Goal: Task Accomplishment & Management: Use online tool/utility

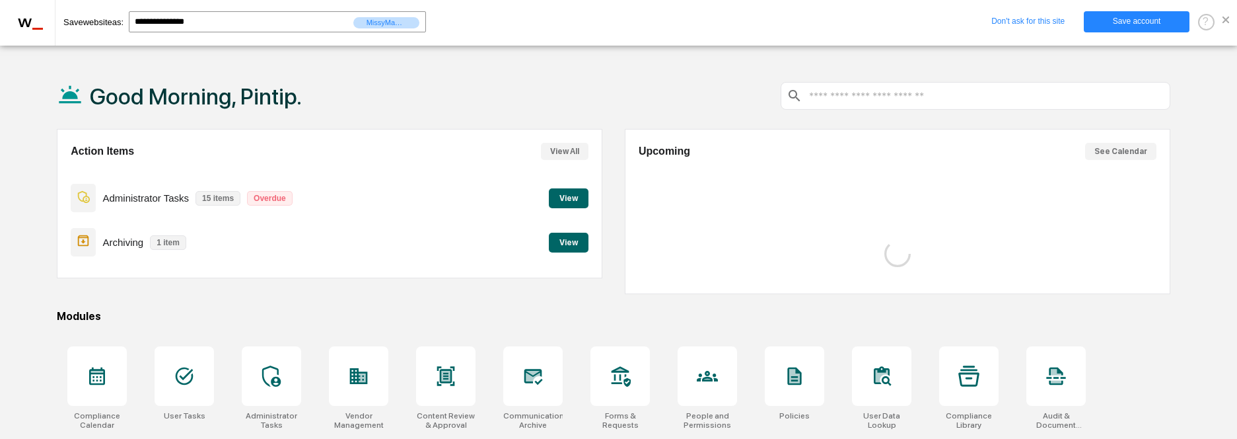
click at [1142, 26] on link "Save account" at bounding box center [1137, 21] width 106 height 21
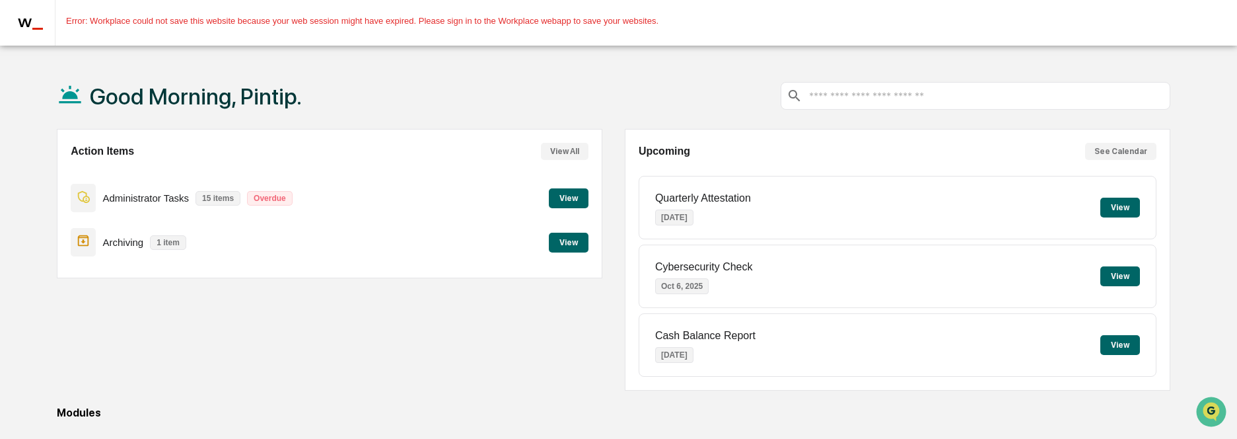
click at [1221, 50] on div at bounding box center [1223, 53] width 12 height 7
click at [1229, 22] on div "w _ Error: Workplace could not save this website because your web session might…" at bounding box center [618, 23] width 1237 height 46
click at [1224, 52] on span at bounding box center [1226, 55] width 7 height 7
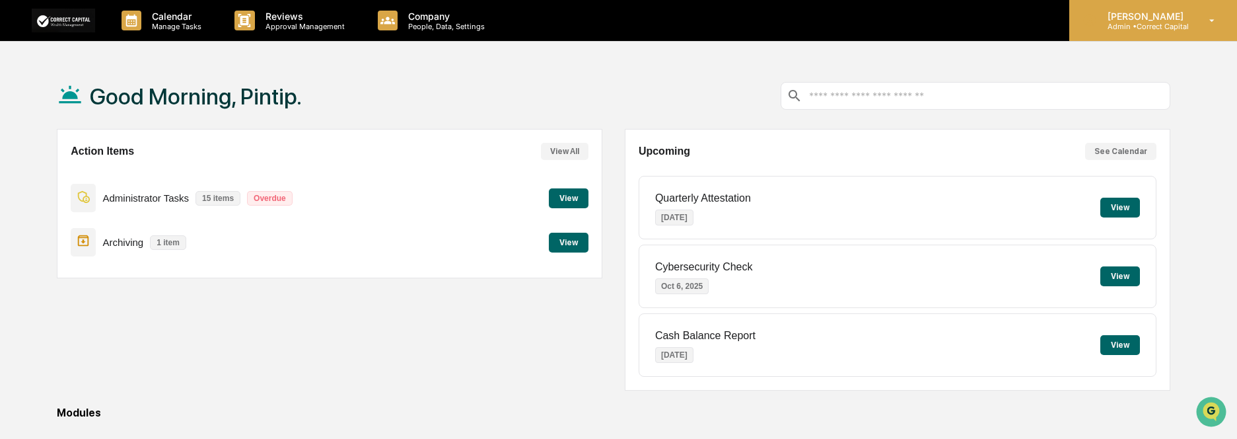
click at [1125, 17] on p "[PERSON_NAME]" at bounding box center [1143, 16] width 93 height 11
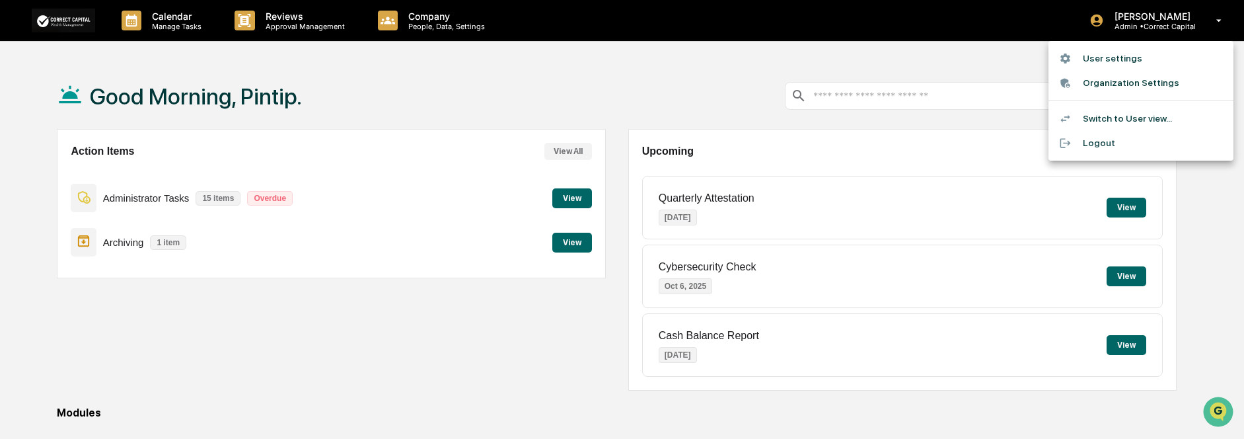
click at [1081, 141] on div at bounding box center [1071, 143] width 24 height 13
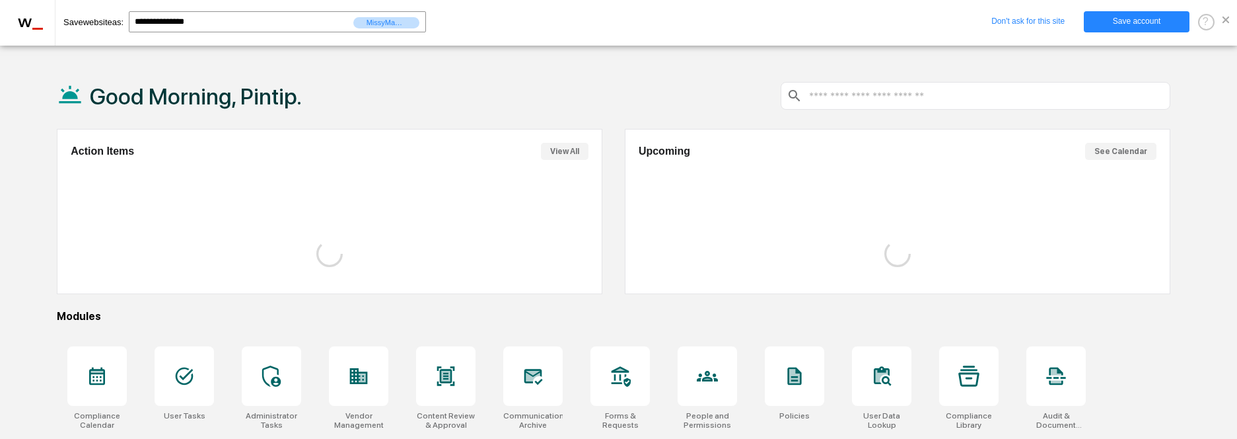
click at [1118, 16] on link "Save account" at bounding box center [1137, 21] width 106 height 21
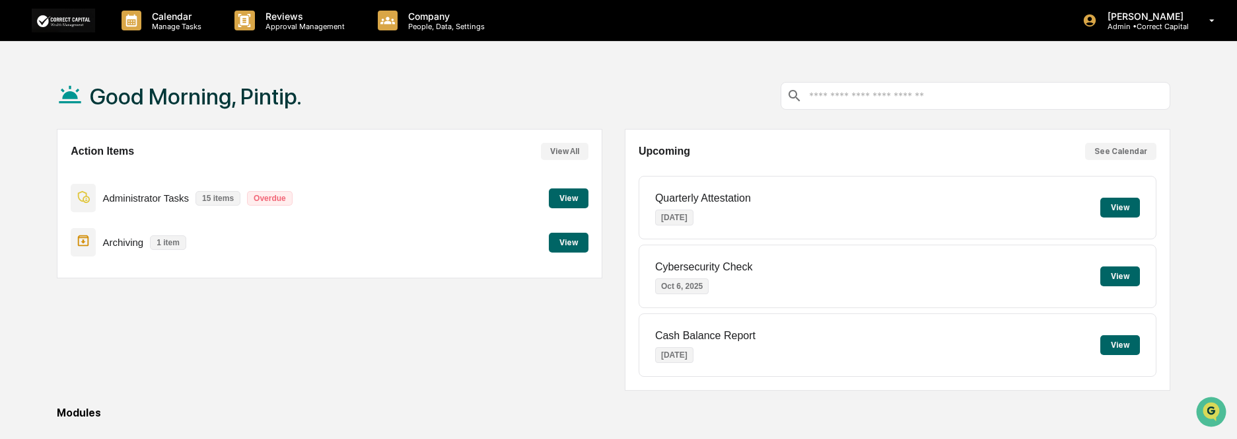
click at [575, 195] on button "View" at bounding box center [569, 198] width 40 height 20
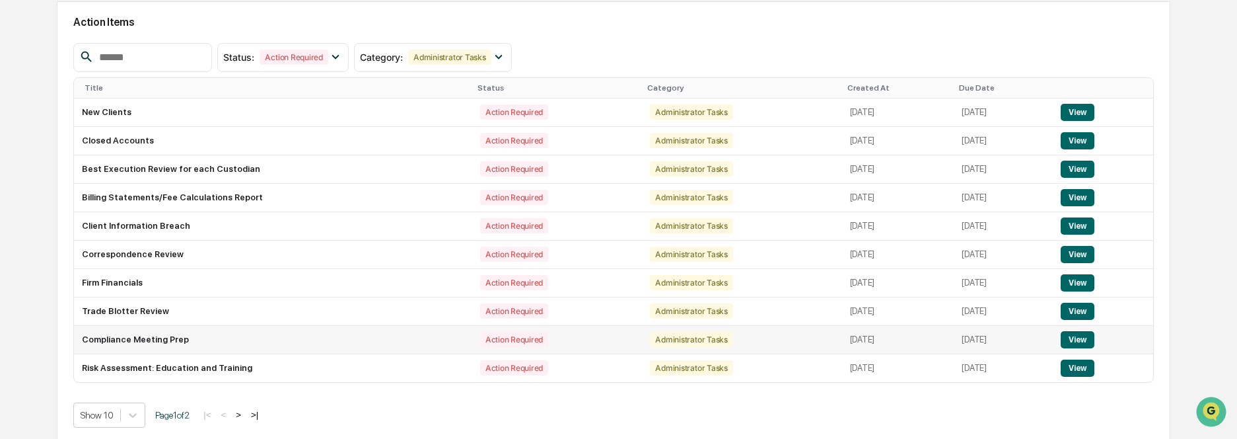
scroll to position [133, 0]
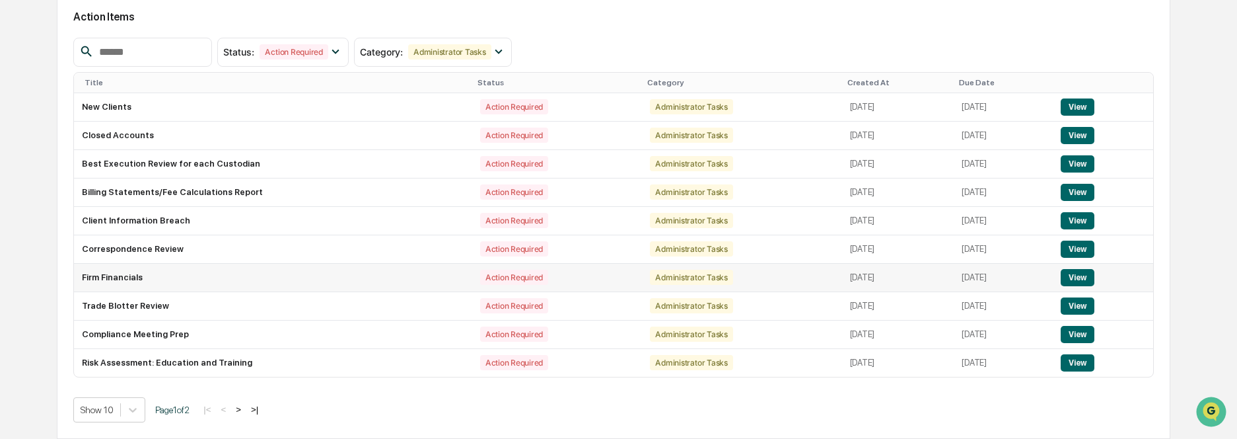
click at [1092, 272] on button "View" at bounding box center [1078, 277] width 34 height 17
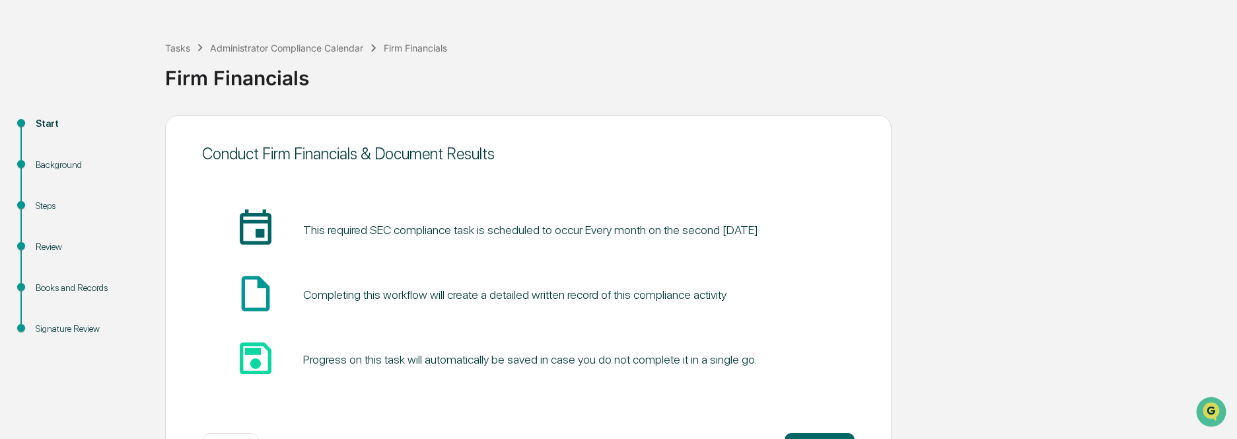
scroll to position [94, 0]
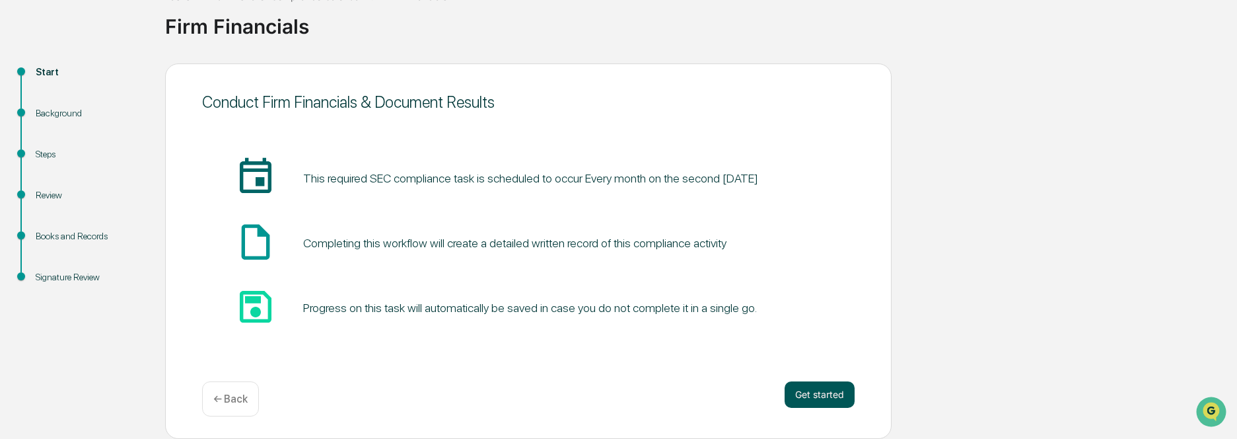
click at [822, 396] on button "Get started" at bounding box center [820, 394] width 70 height 26
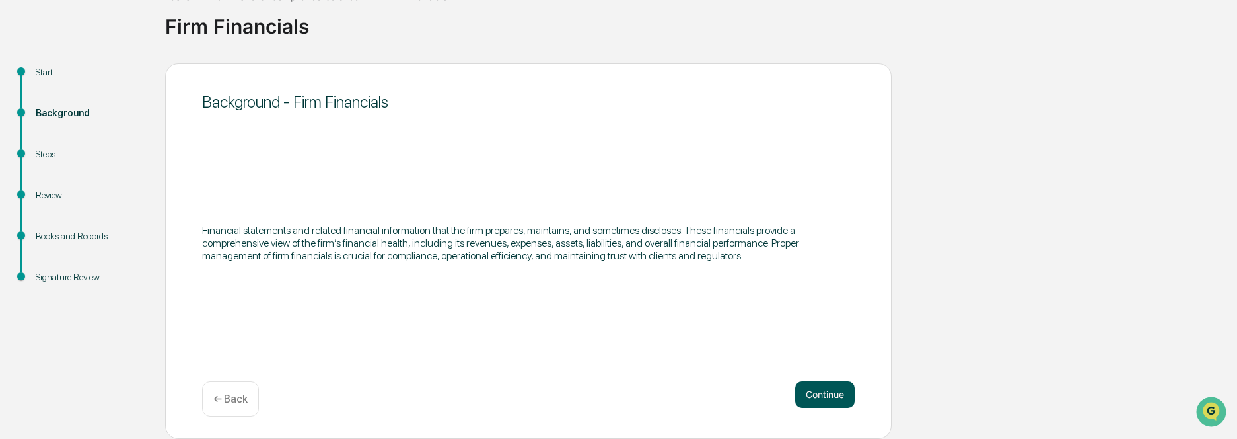
click at [845, 392] on button "Continue" at bounding box center [824, 394] width 59 height 26
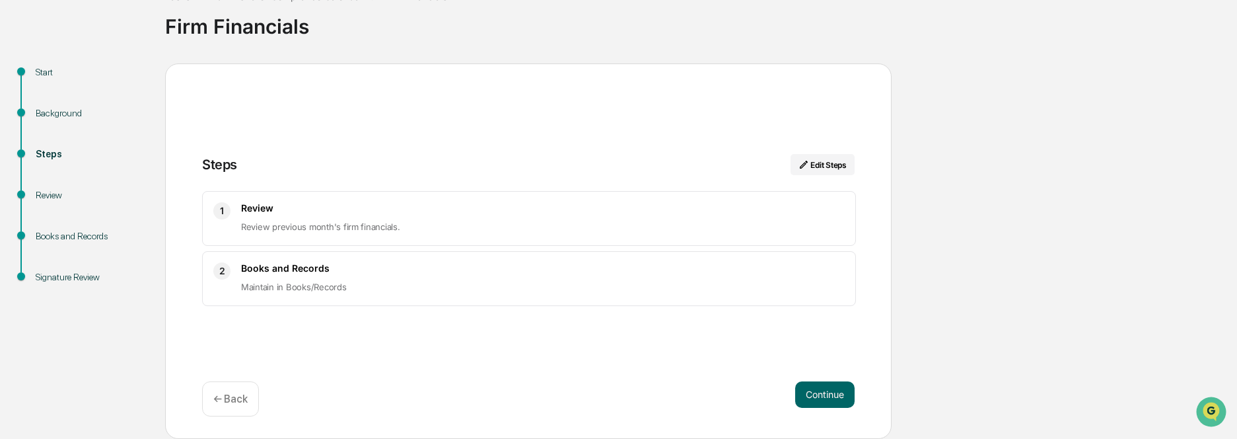
click at [313, 295] on p "Maintain in Books/Records" at bounding box center [543, 287] width 604 height 16
click at [287, 234] on p "Review previous month's firm financials." at bounding box center [543, 227] width 604 height 16
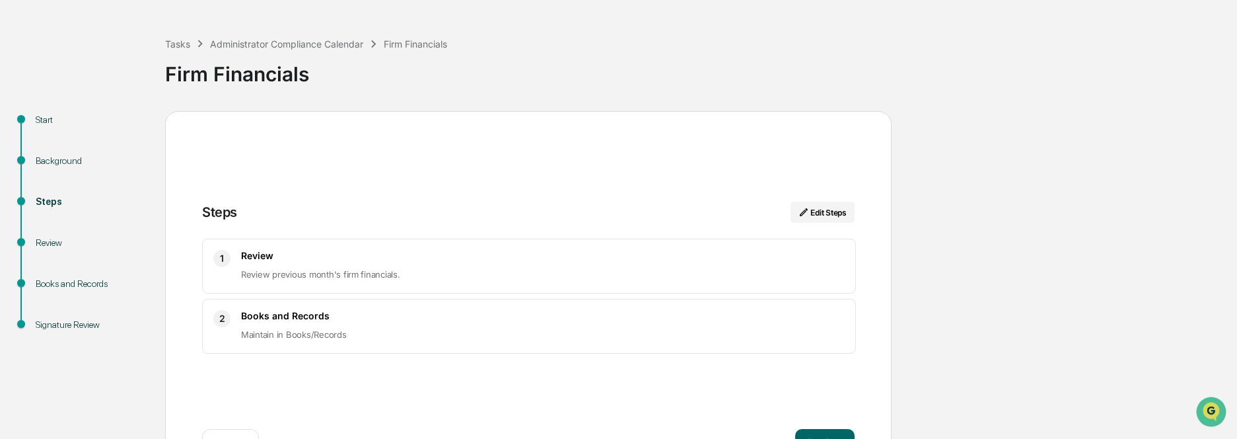
scroll to position [0, 0]
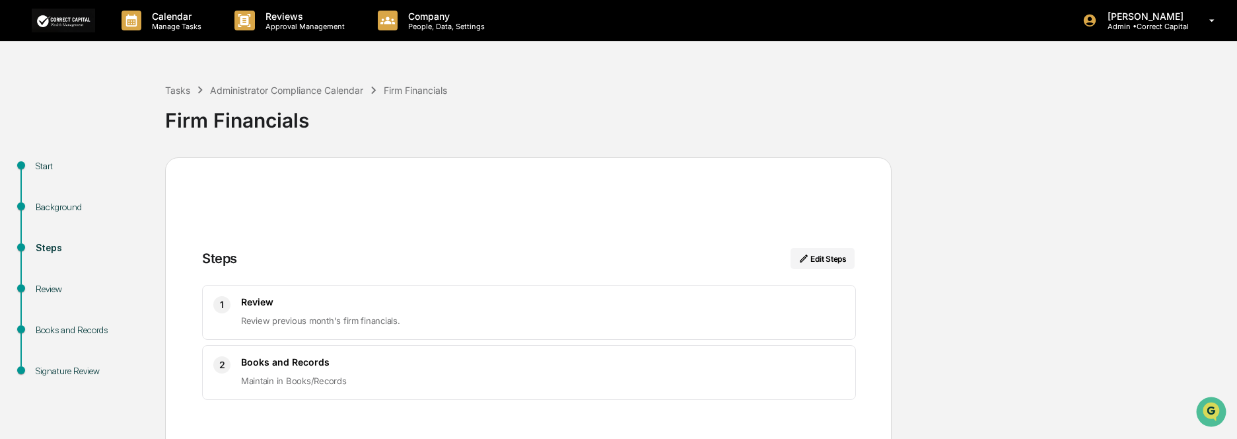
click at [52, 163] on div "Start" at bounding box center [90, 166] width 108 height 14
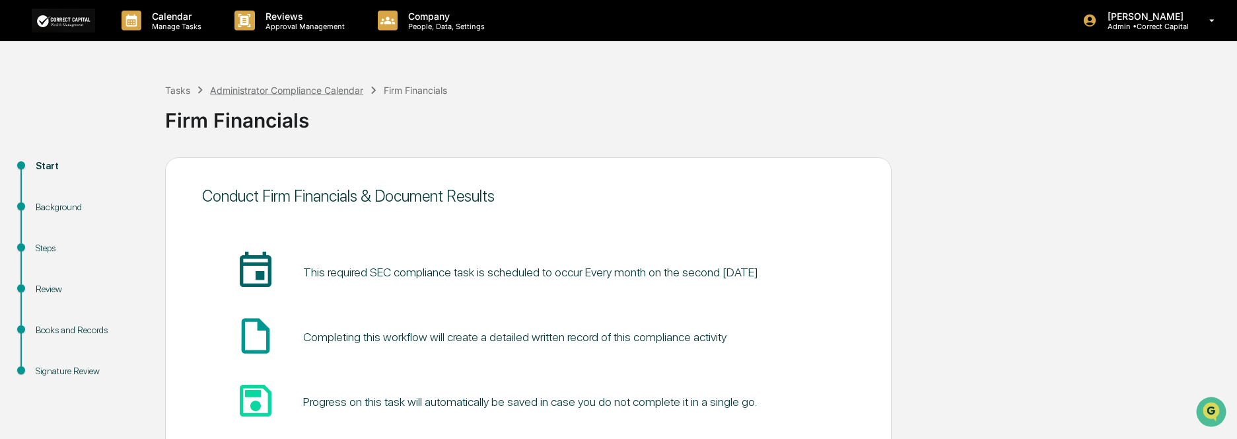
click at [253, 86] on div "Administrator Compliance Calendar" at bounding box center [286, 90] width 153 height 11
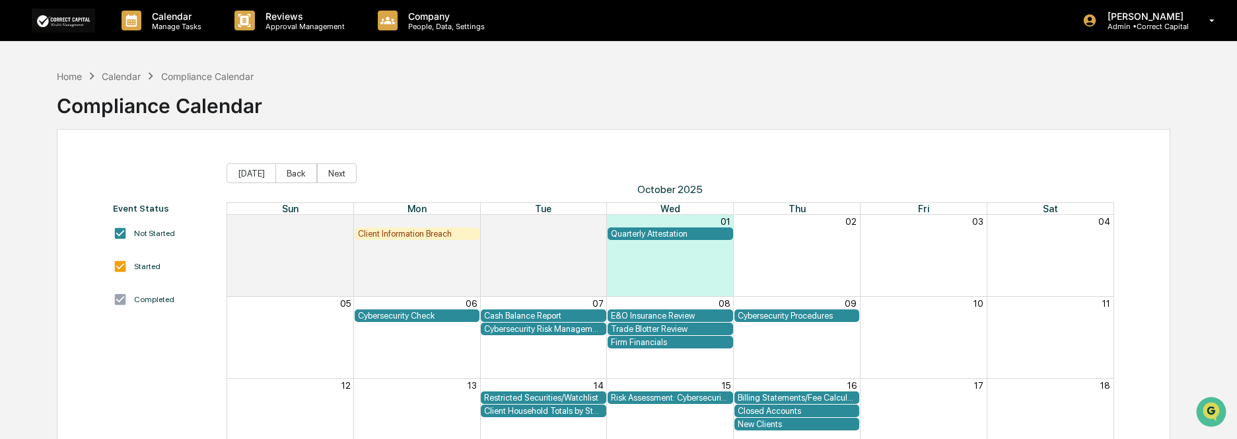
click at [115, 77] on div "Calendar" at bounding box center [121, 76] width 39 height 11
click at [71, 77] on div "Home" at bounding box center [69, 76] width 25 height 11
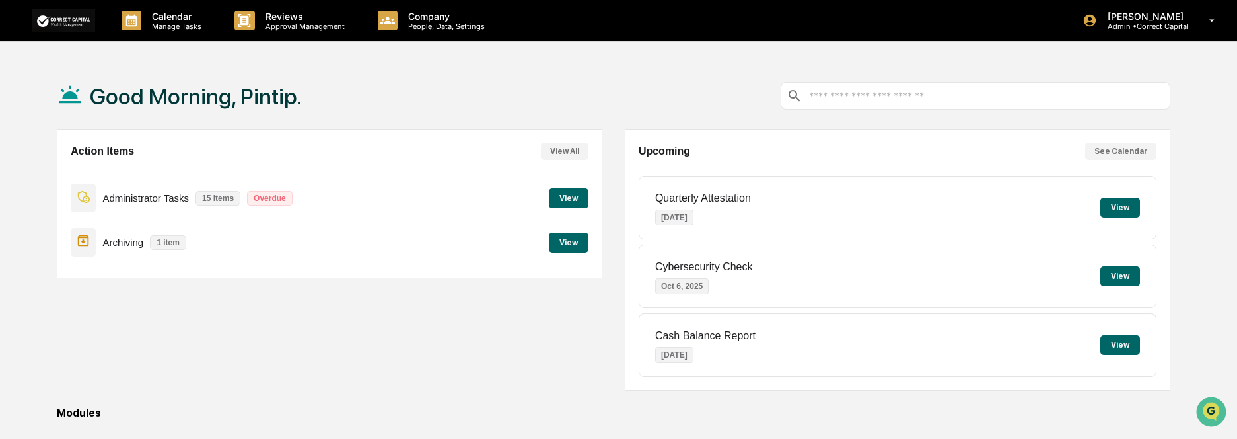
click at [559, 202] on button "View" at bounding box center [569, 198] width 40 height 20
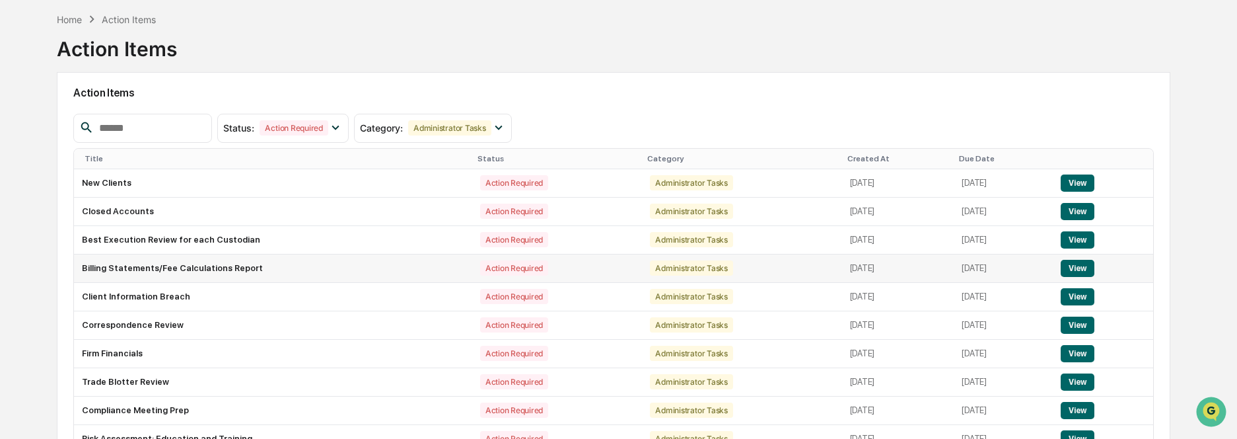
scroll to position [132, 0]
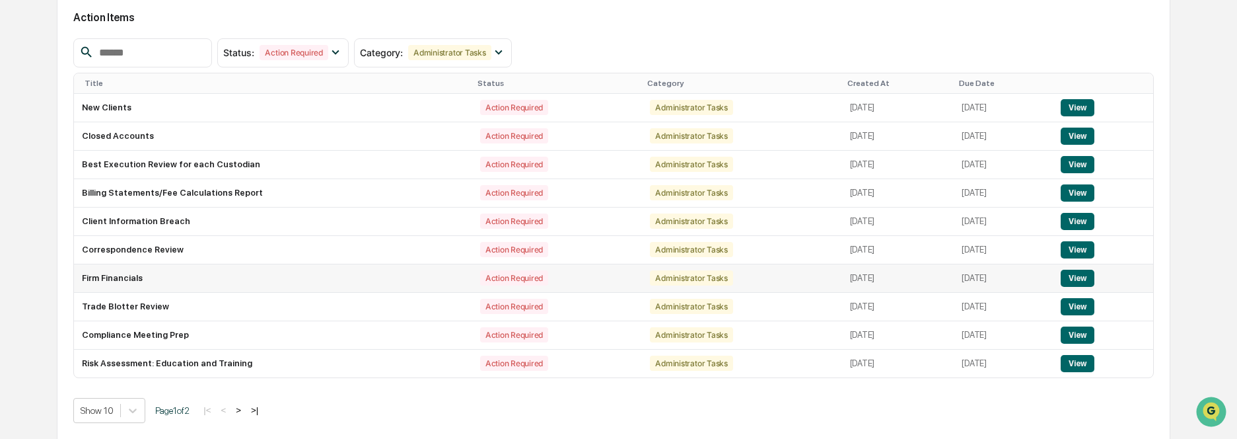
click at [1094, 277] on button "View" at bounding box center [1078, 277] width 34 height 17
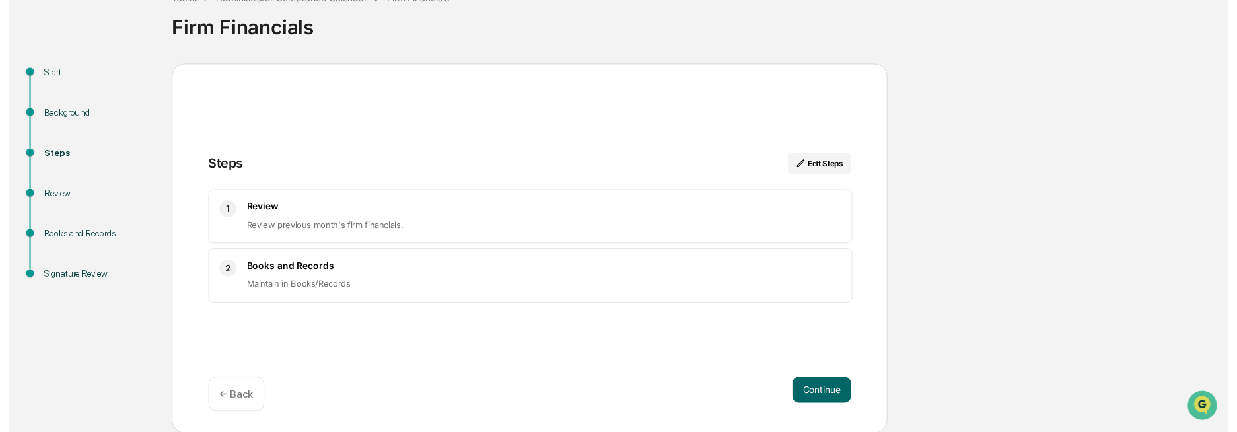
scroll to position [94, 0]
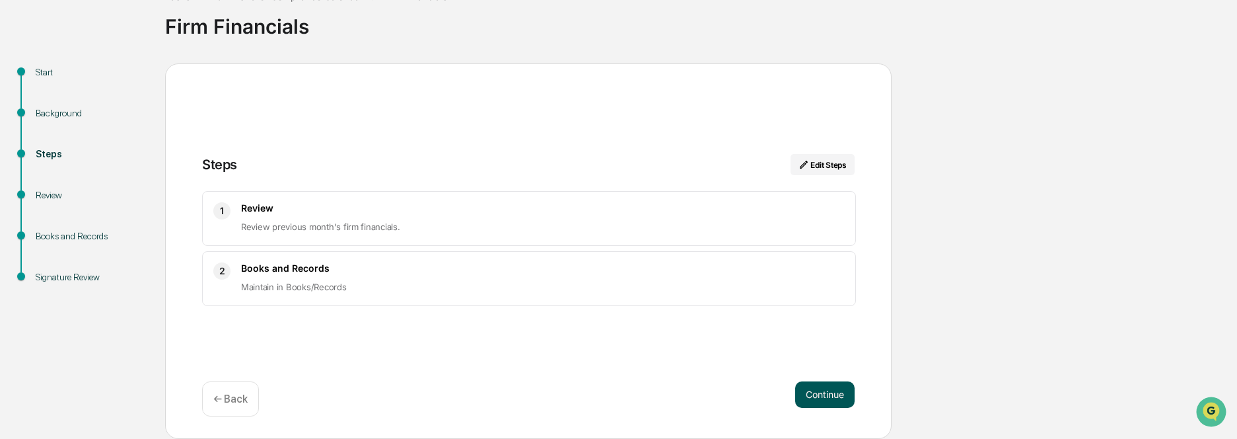
click at [839, 397] on button "Continue" at bounding box center [824, 394] width 59 height 26
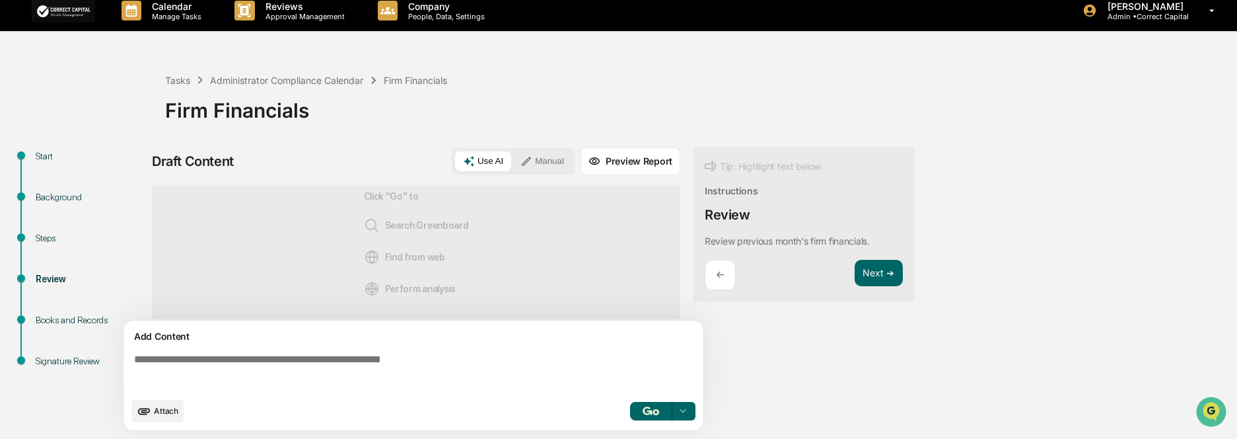
scroll to position [25, 0]
click at [629, 153] on button "Preview Report" at bounding box center [631, 161] width 100 height 28
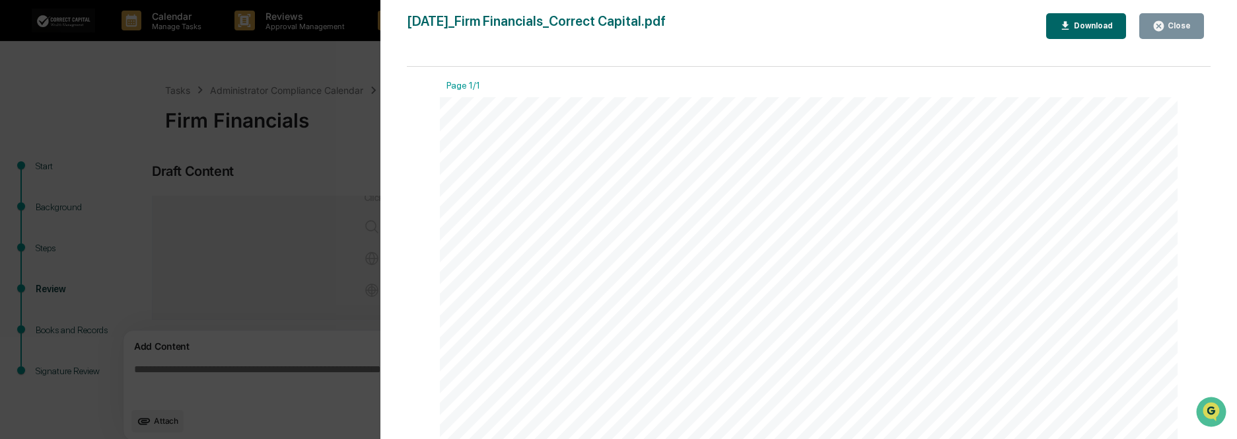
click at [1181, 29] on div "Close" at bounding box center [1178, 25] width 26 height 9
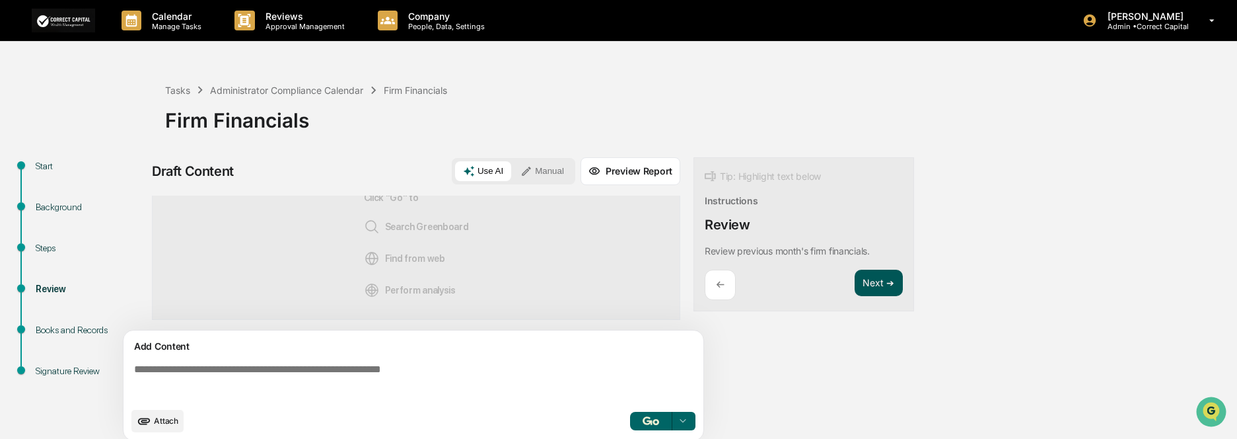
click at [876, 289] on button "Next ➔" at bounding box center [879, 282] width 48 height 27
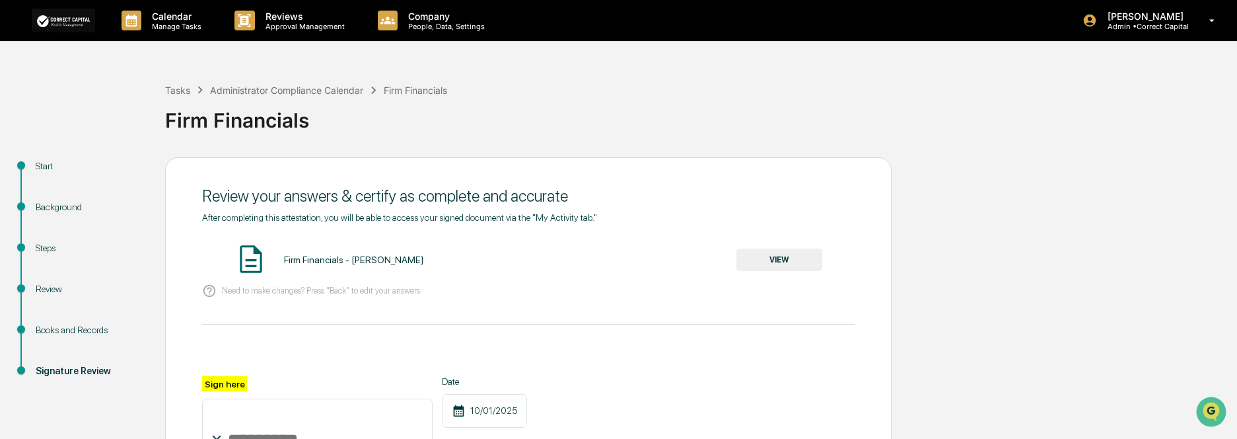
click at [797, 262] on button "VIEW" at bounding box center [779, 259] width 86 height 22
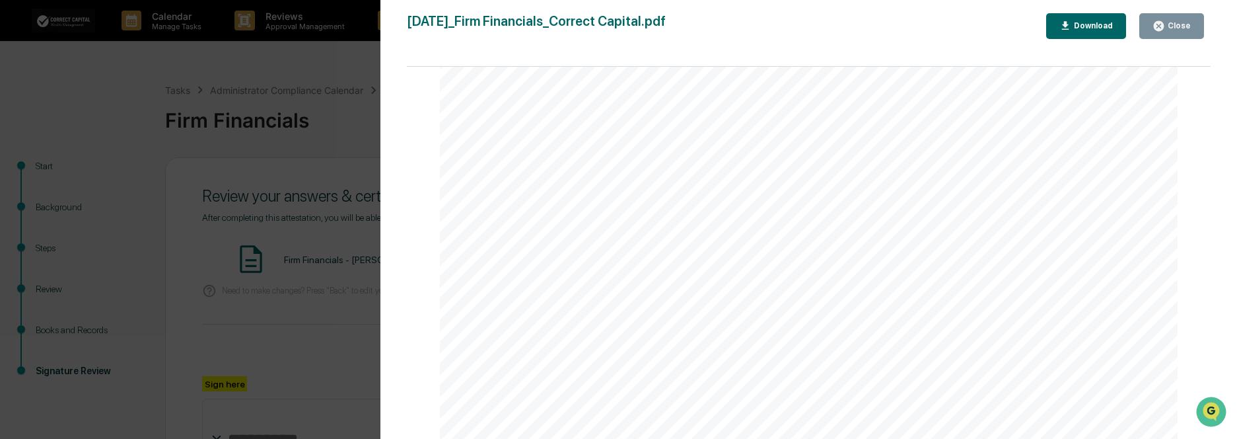
scroll to position [240, 0]
click at [1164, 22] on icon "button" at bounding box center [1159, 26] width 10 height 10
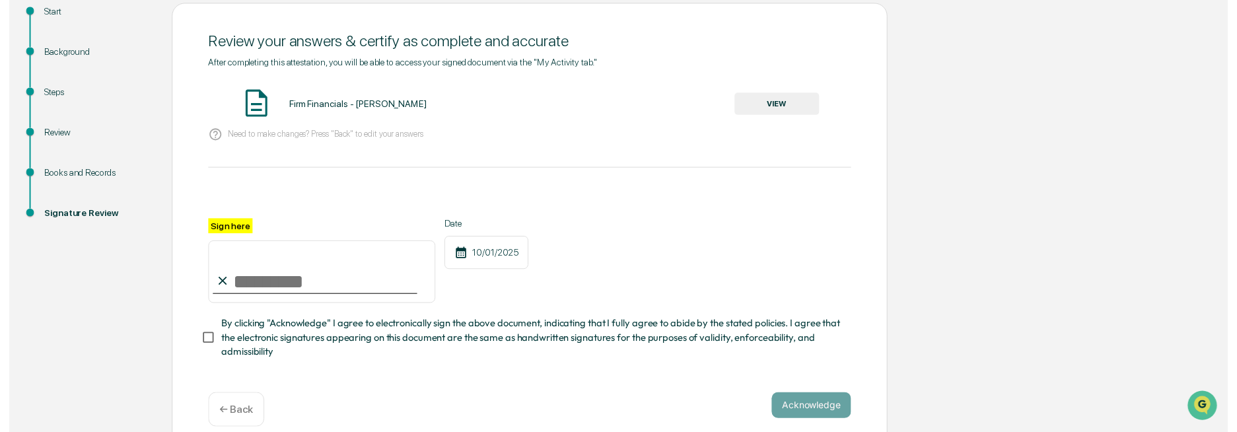
scroll to position [175, 0]
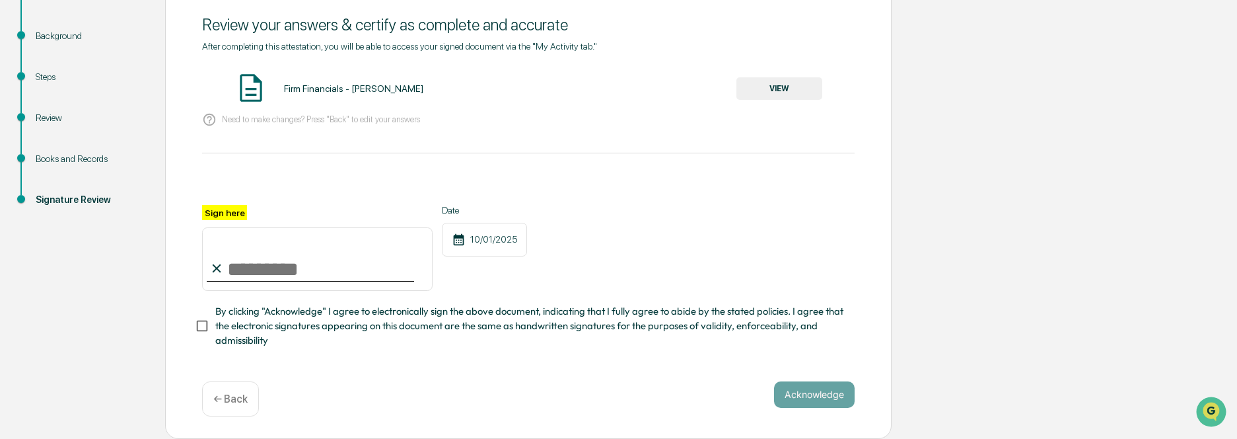
click at [231, 400] on p "← Back" at bounding box center [230, 398] width 34 height 13
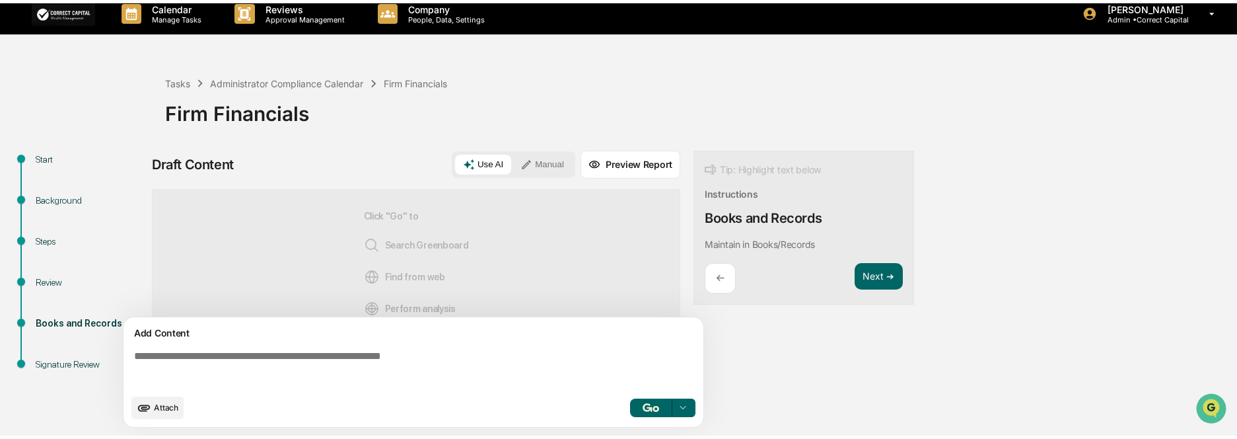
scroll to position [10, 0]
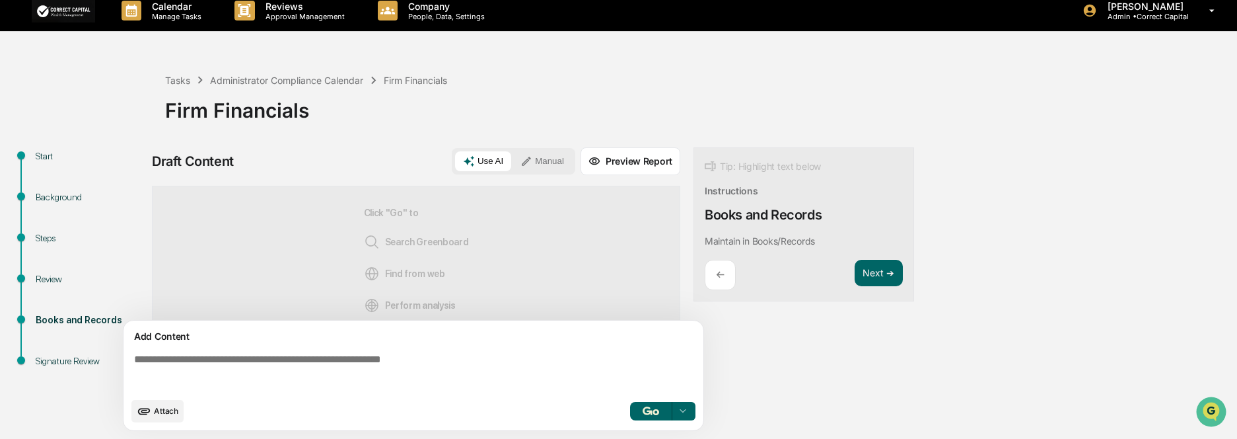
click at [264, 368] on textarea at bounding box center [416, 372] width 575 height 48
click at [683, 413] on icon at bounding box center [683, 411] width 11 height 11
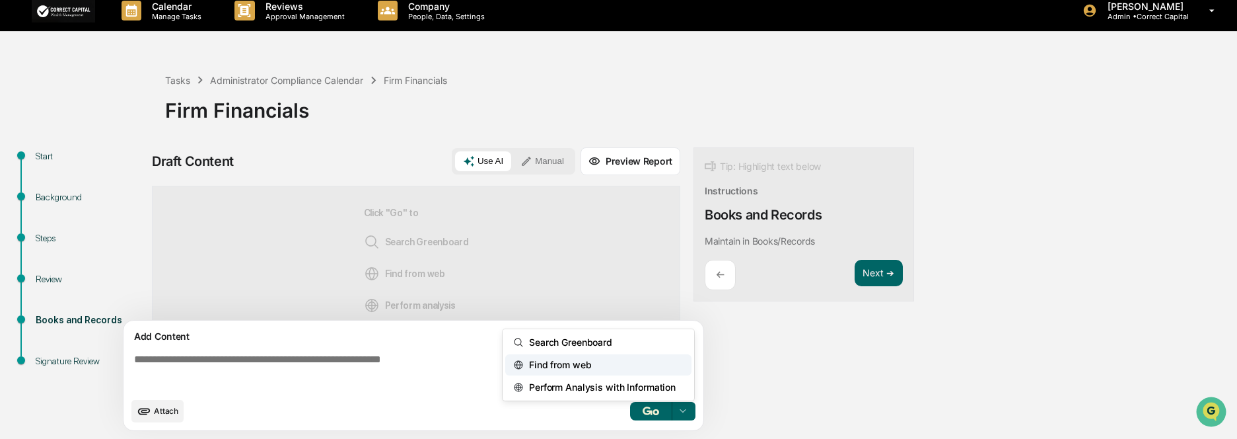
click at [574, 367] on span "Find from web" at bounding box center [557, 364] width 67 height 21
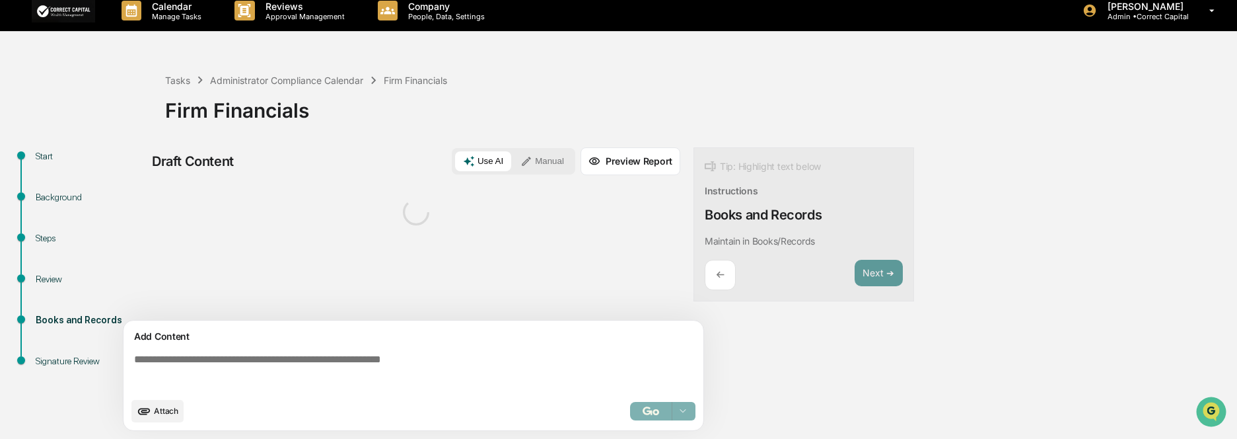
click at [520, 375] on textarea at bounding box center [416, 372] width 575 height 48
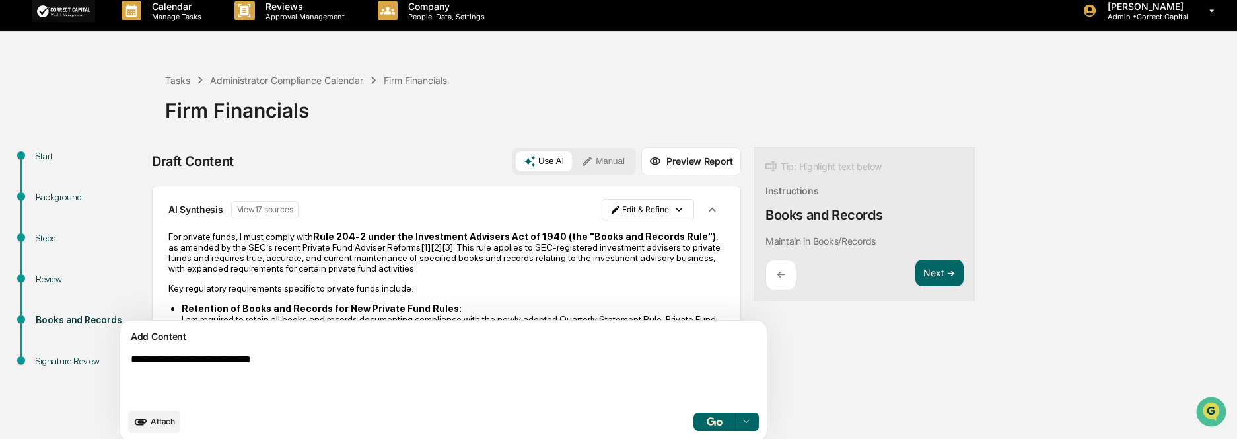
drag, startPoint x: 171, startPoint y: 359, endPoint x: 94, endPoint y: 357, distance: 76.6
click at [94, 357] on div "Start Background Steps Review Books and Records Signature Review Draft Content …" at bounding box center [619, 298] width 1224 height 302
click at [431, 370] on textarea "**********" at bounding box center [412, 377] width 575 height 58
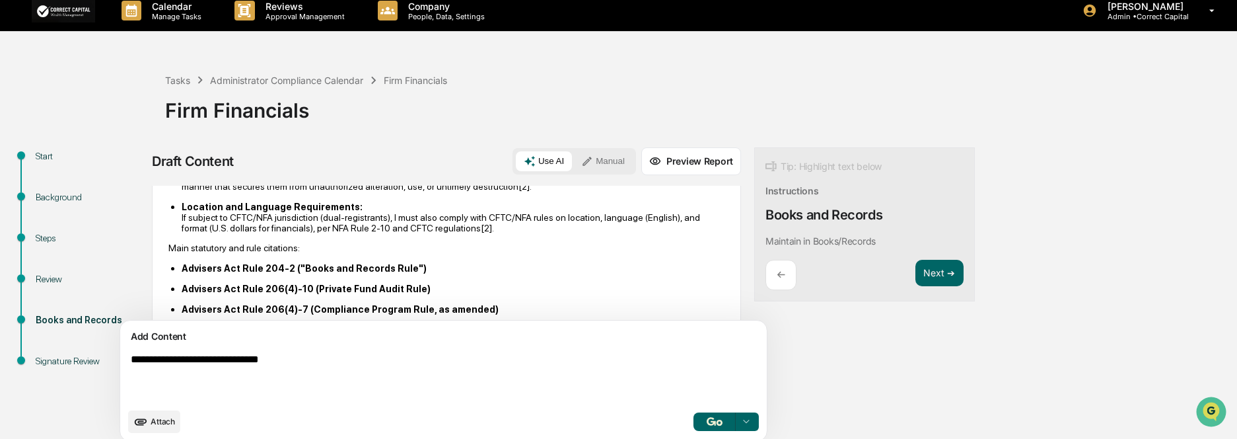
scroll to position [396, 0]
type textarea "**********"
click at [524, 159] on icon at bounding box center [530, 161] width 12 height 12
click at [516, 164] on button "Use AI" at bounding box center [544, 161] width 56 height 20
click at [573, 164] on button "Manual" at bounding box center [602, 161] width 59 height 20
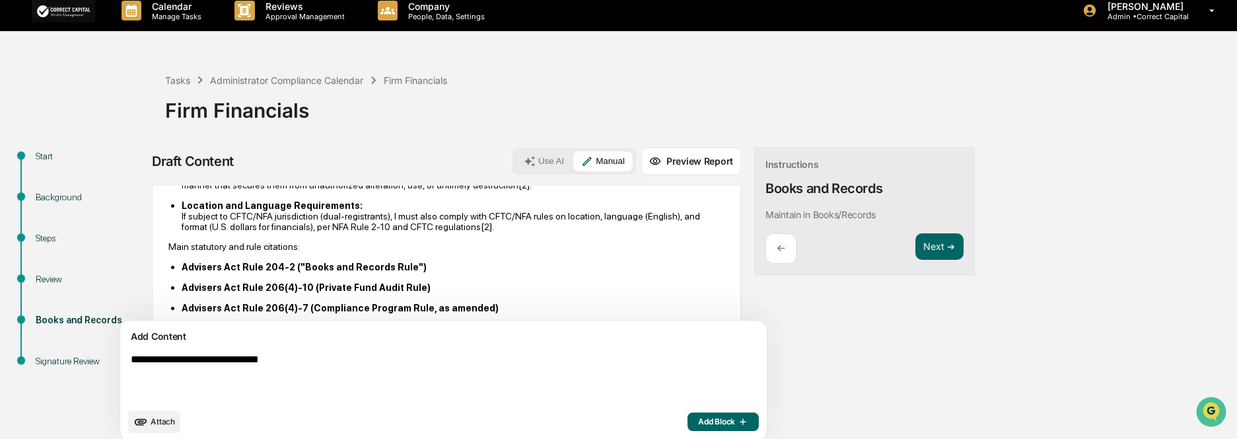
click at [516, 161] on button "Use AI" at bounding box center [544, 161] width 56 height 20
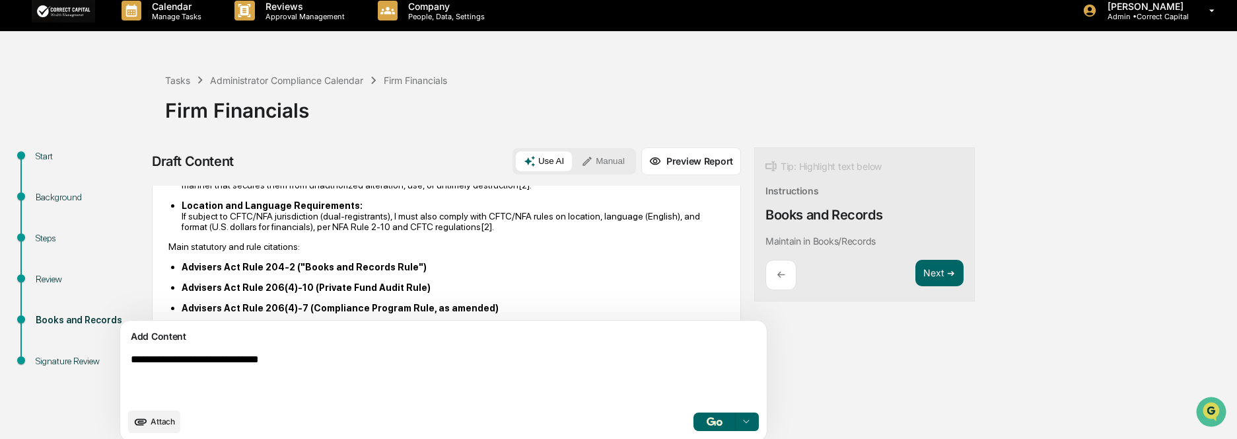
click at [581, 161] on icon at bounding box center [587, 161] width 12 height 12
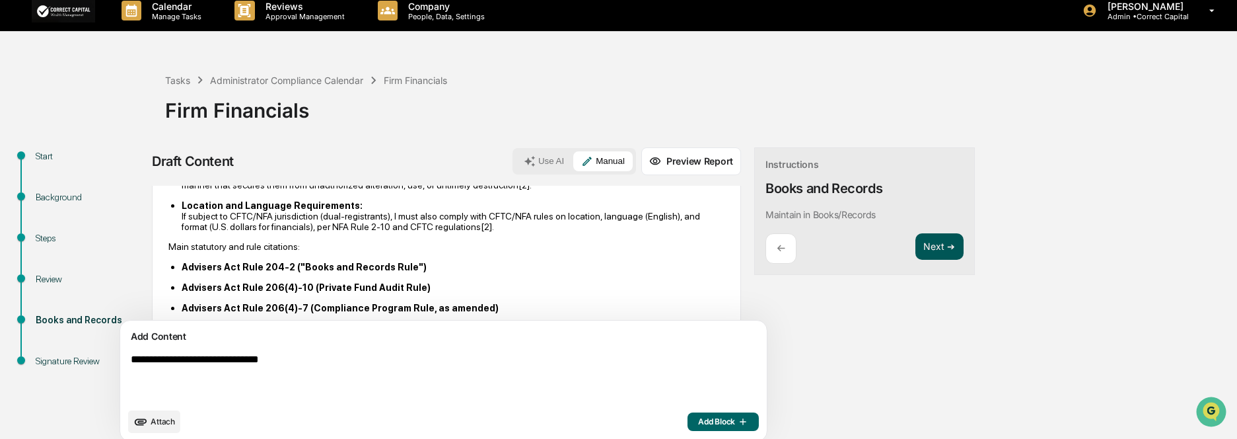
click at [915, 252] on button "Next ➔" at bounding box center [939, 246] width 48 height 27
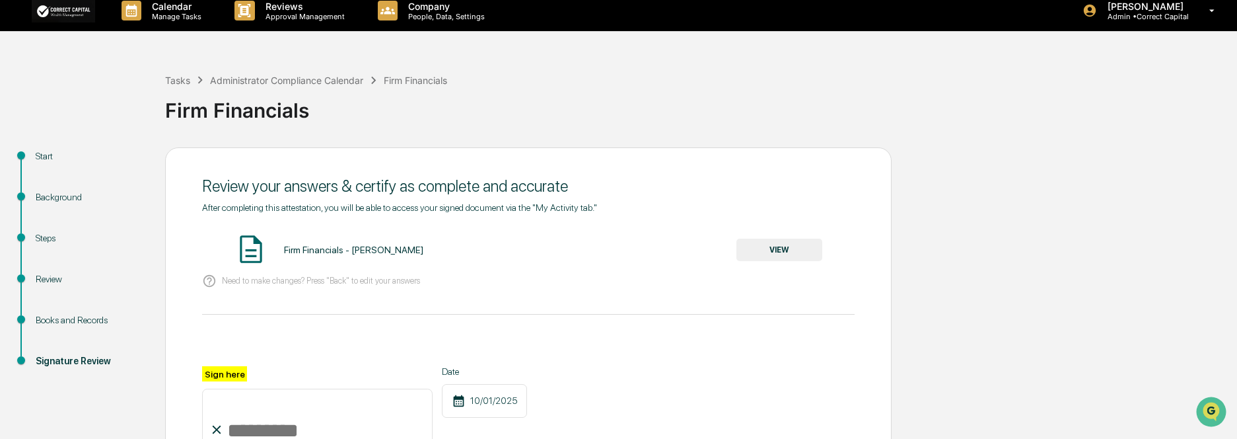
click at [784, 254] on button "VIEW" at bounding box center [779, 249] width 86 height 22
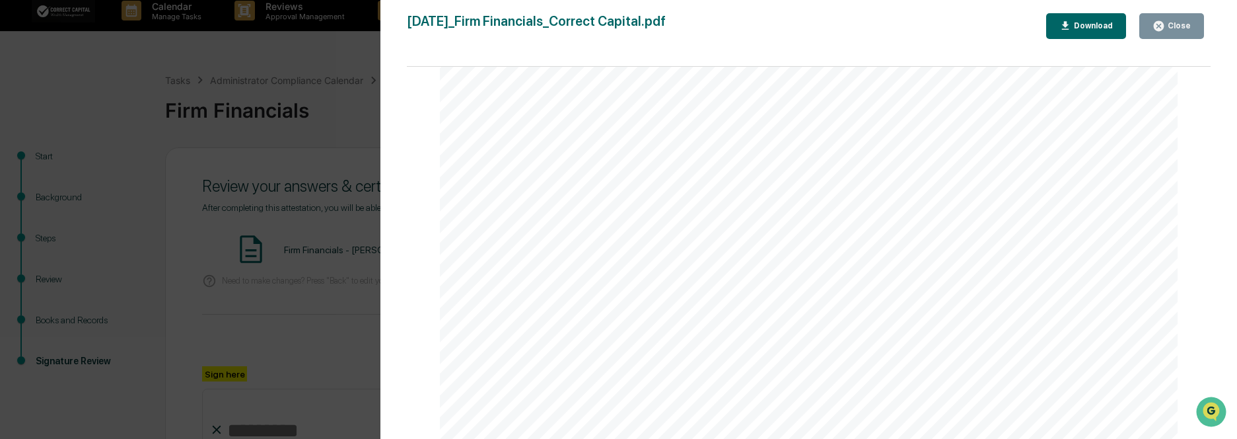
scroll to position [1453, 0]
click at [1173, 20] on div "Close" at bounding box center [1171, 26] width 38 height 13
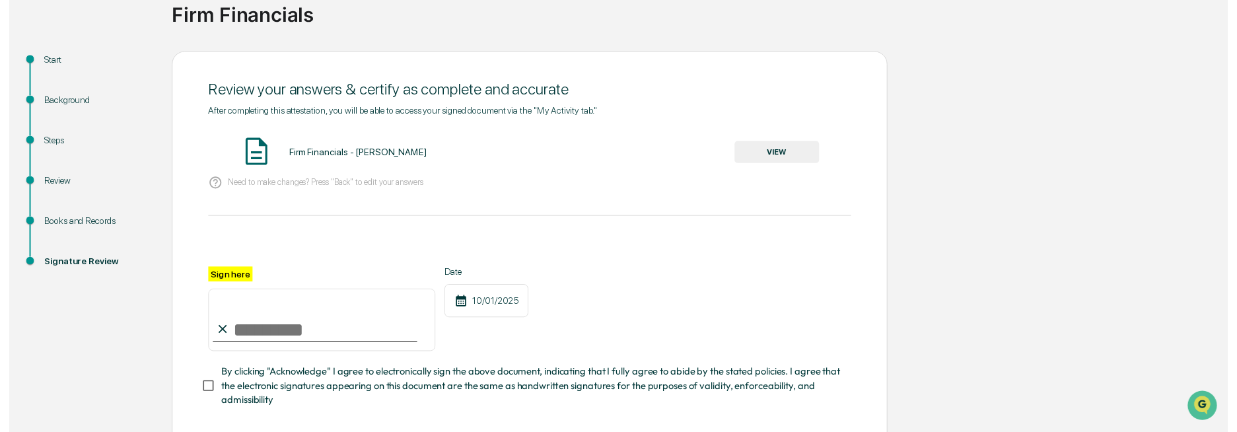
scroll to position [175, 0]
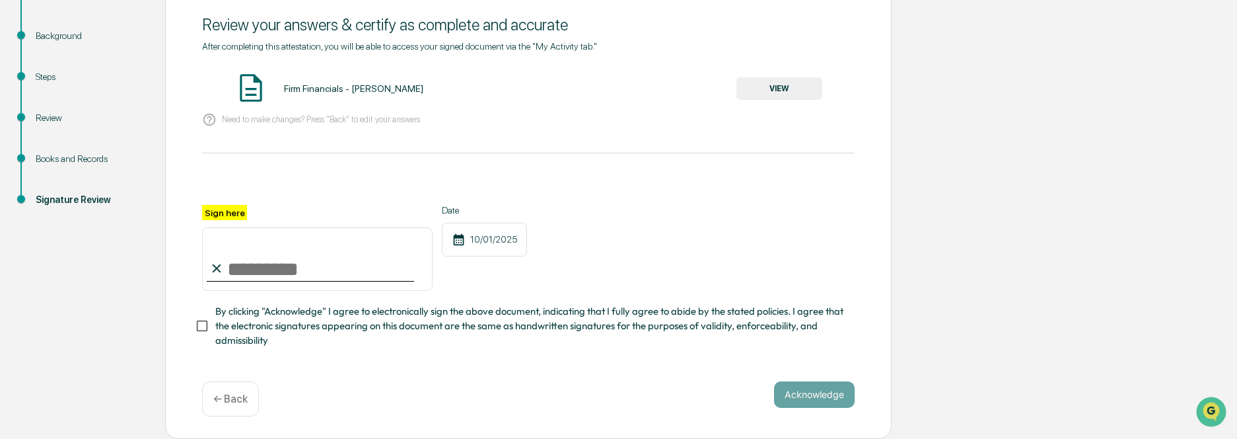
click at [213, 406] on div "← Back" at bounding box center [230, 398] width 57 height 35
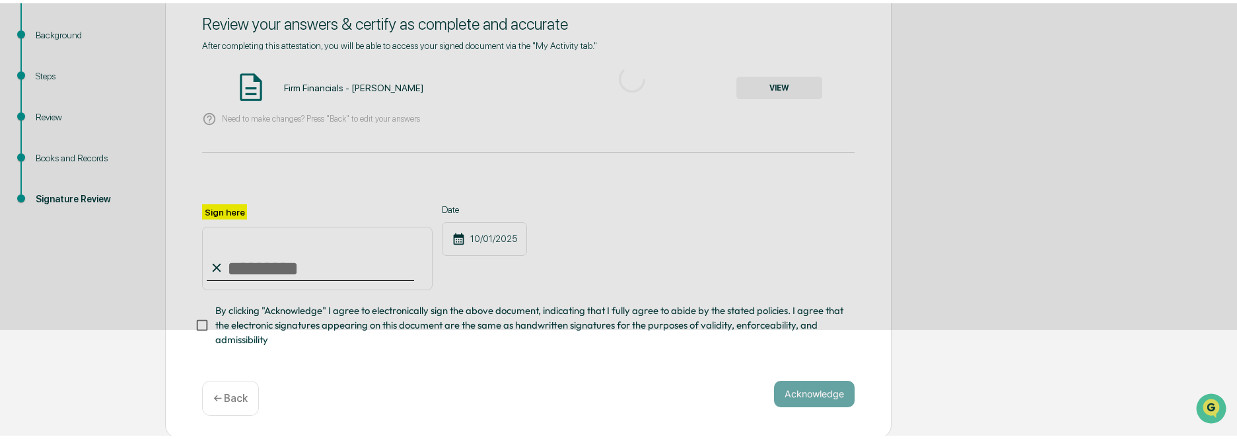
scroll to position [10, 0]
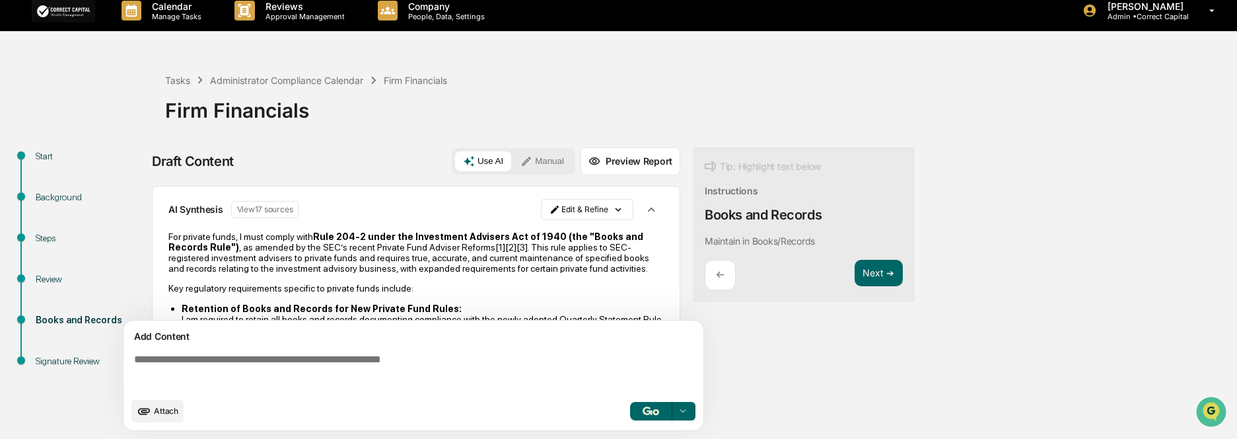
click at [462, 361] on textarea at bounding box center [416, 372] width 575 height 48
click at [612, 207] on html "Calendar Manage Tasks Reviews Approval Management Company People, Data, Setting…" at bounding box center [618, 209] width 1237 height 439
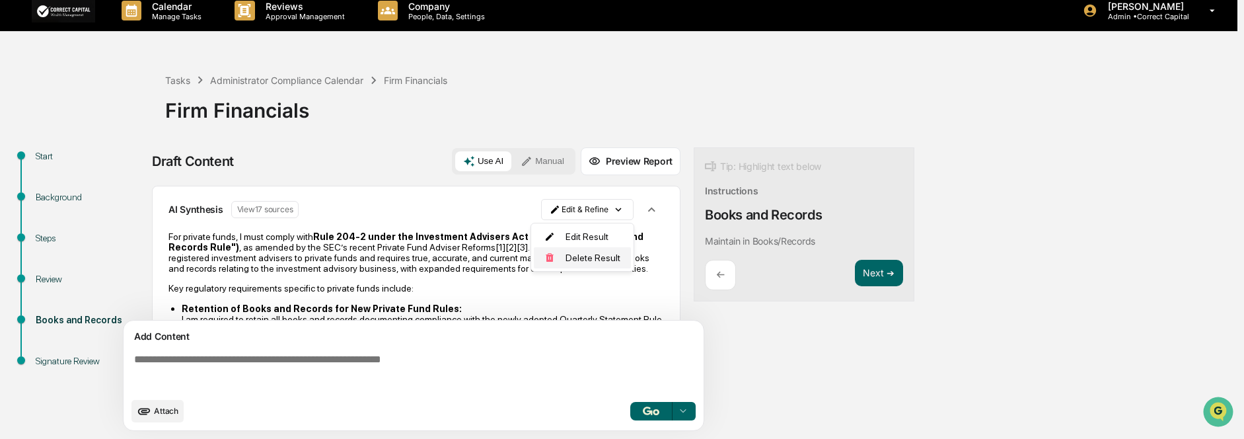
click at [605, 256] on div "Delete Result" at bounding box center [582, 257] width 97 height 21
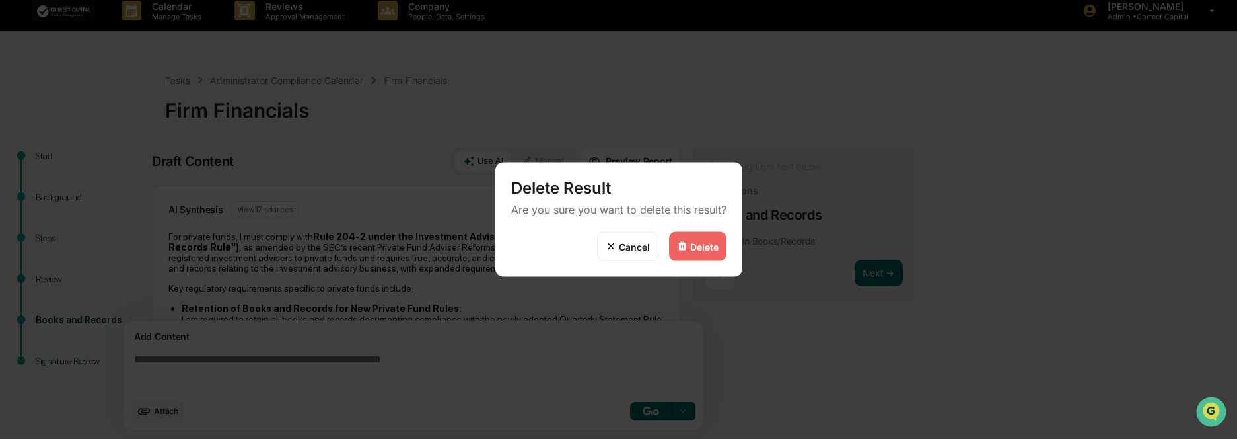
click at [705, 246] on div "Delete" at bounding box center [704, 245] width 28 height 11
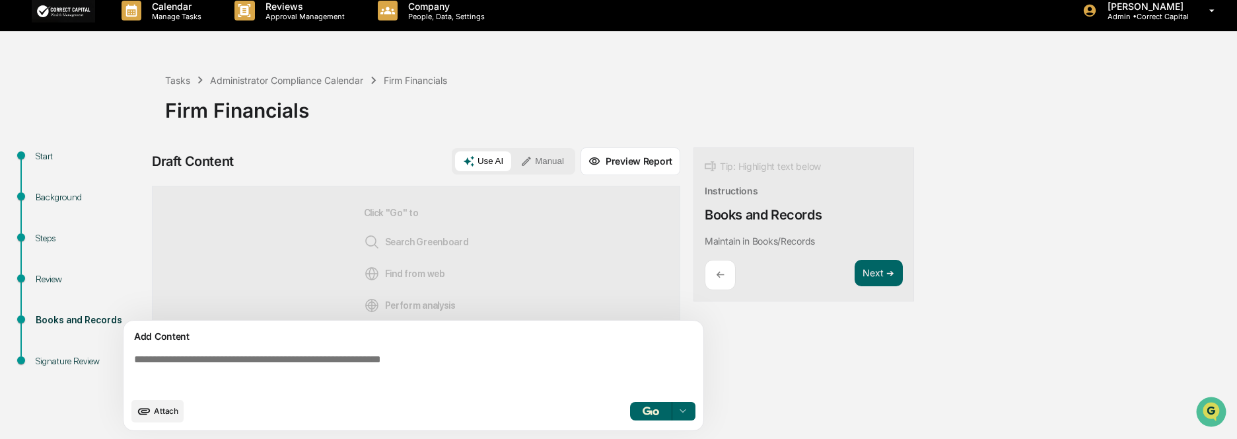
click at [290, 366] on textarea at bounding box center [416, 372] width 575 height 48
